Goal: Transaction & Acquisition: Purchase product/service

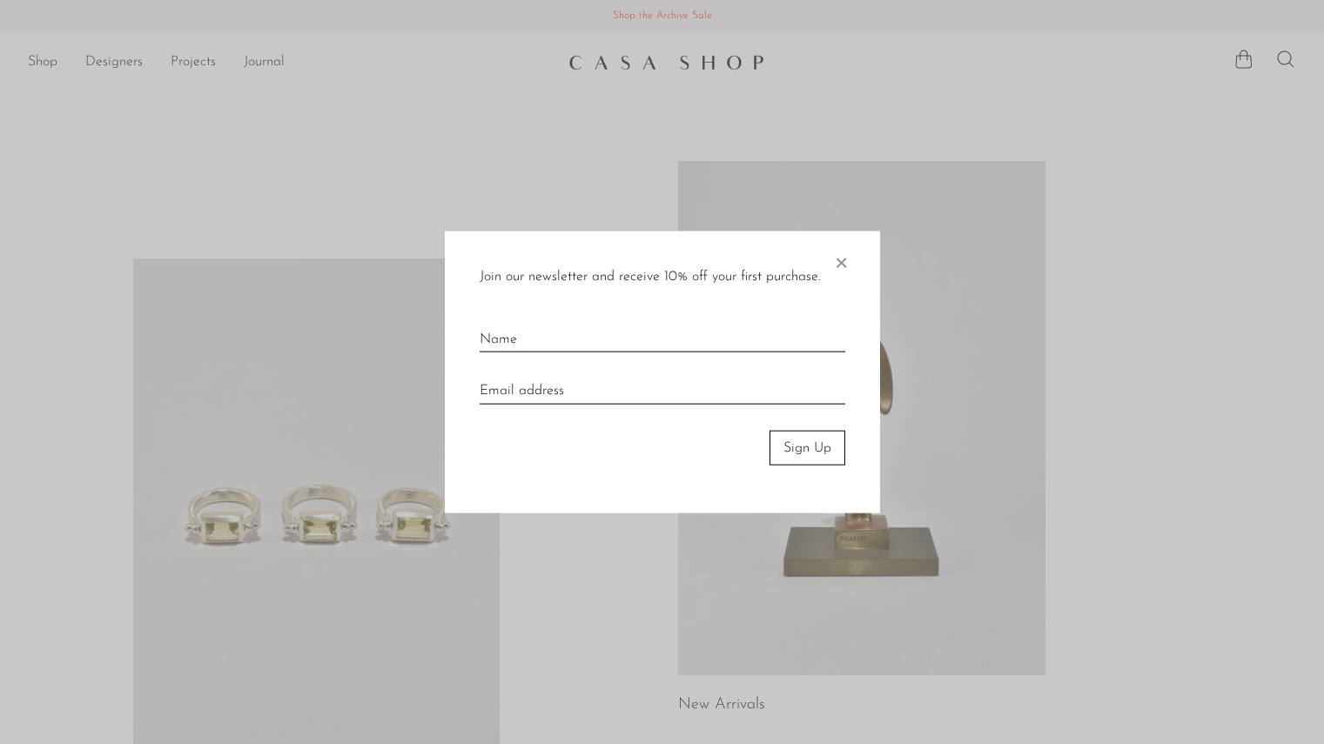
click at [837, 261] on span "×" at bounding box center [840, 259] width 17 height 56
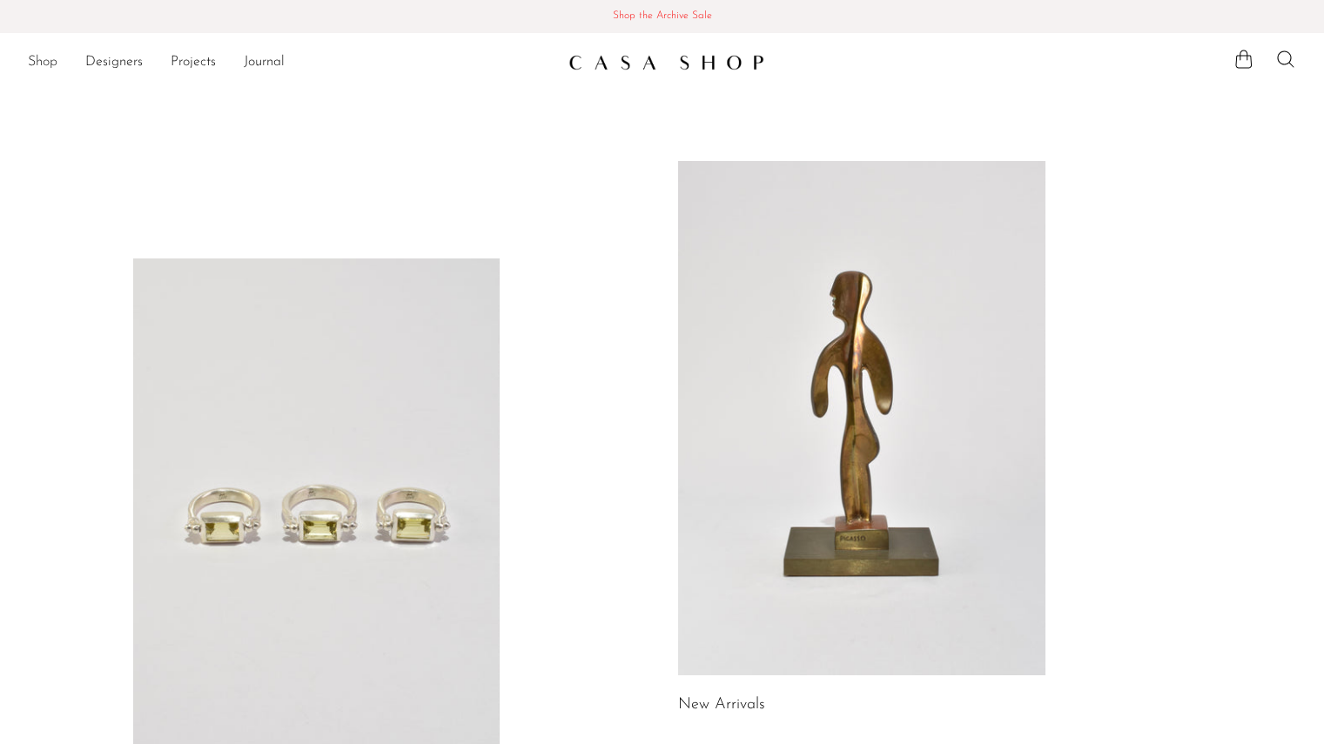
click at [40, 54] on link "Shop" at bounding box center [43, 62] width 30 height 23
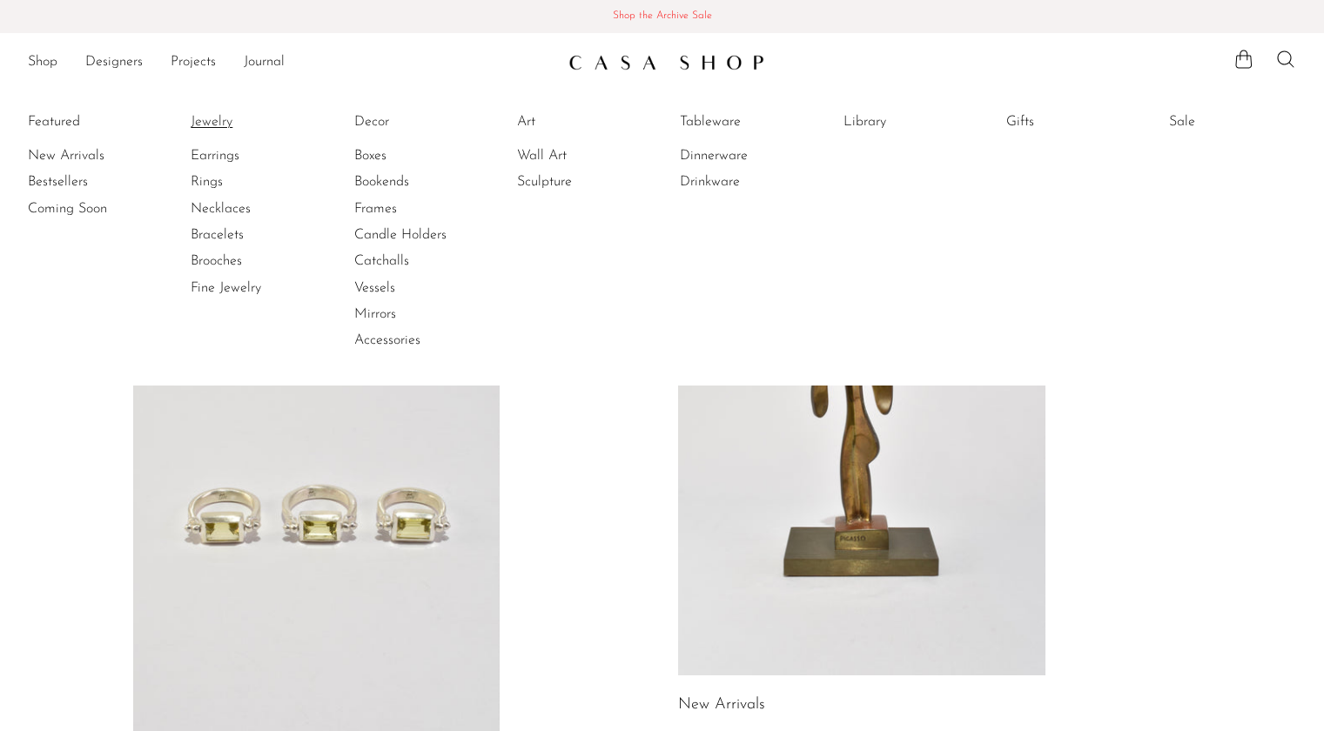
click at [220, 124] on link "Jewelry" at bounding box center [256, 121] width 131 height 19
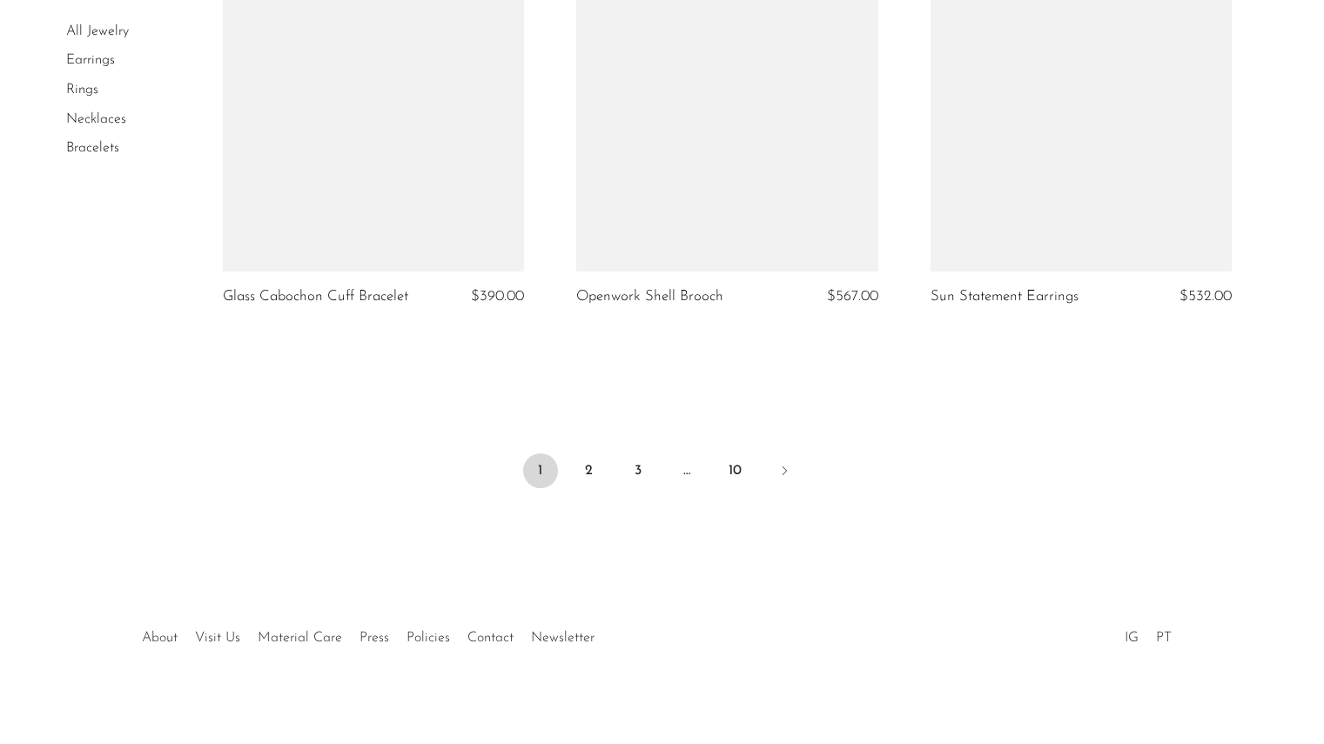
scroll to position [5858, 0]
